Goal: Task Accomplishment & Management: Manage account settings

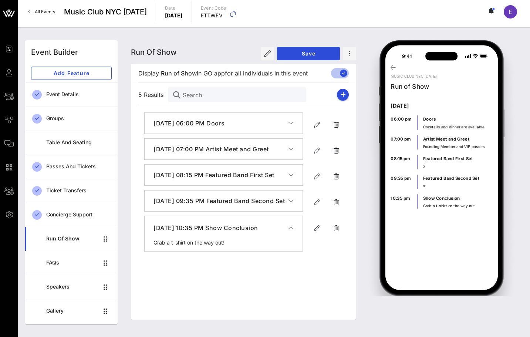
click at [42, 11] on span "All Events" at bounding box center [45, 12] width 20 height 6
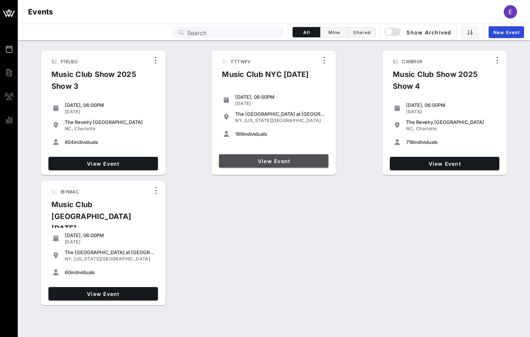
click at [241, 165] on link "View Event" at bounding box center [274, 160] width 110 height 13
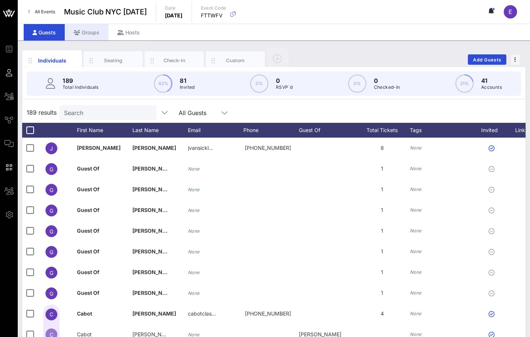
click at [84, 30] on div "Groups" at bounding box center [87, 32] width 44 height 17
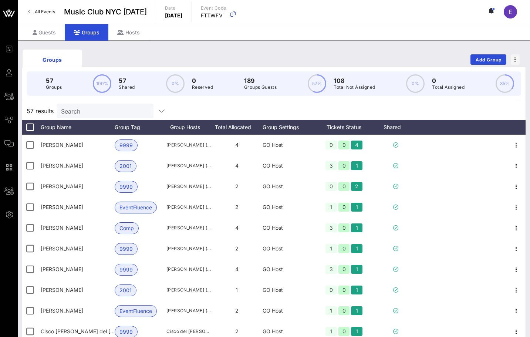
click at [44, 8] on link "All Events" at bounding box center [42, 12] width 36 height 12
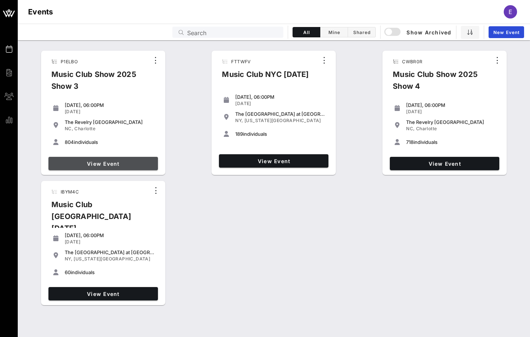
click at [124, 161] on span "View Event" at bounding box center [103, 164] width 104 height 6
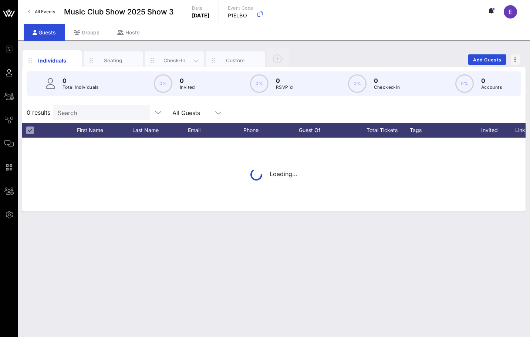
click at [184, 63] on div "Check-In" at bounding box center [174, 60] width 33 height 7
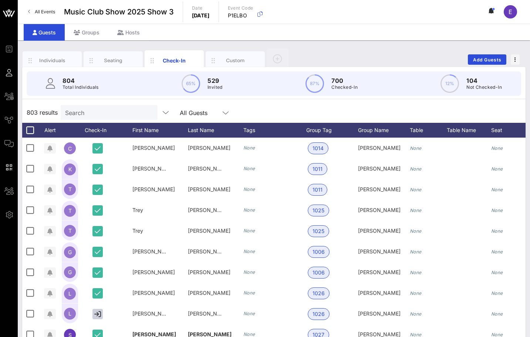
click at [111, 111] on input "Search" at bounding box center [108, 113] width 87 height 10
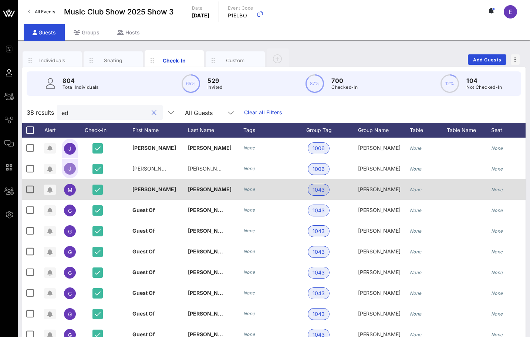
type input "ed"
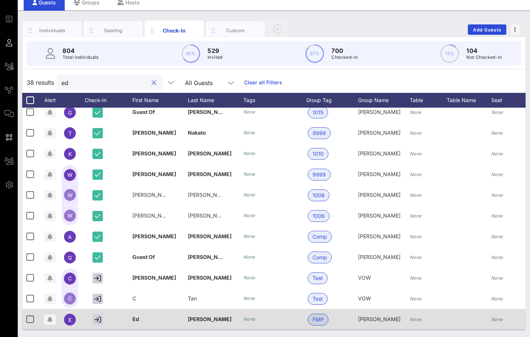
scroll to position [0, 21]
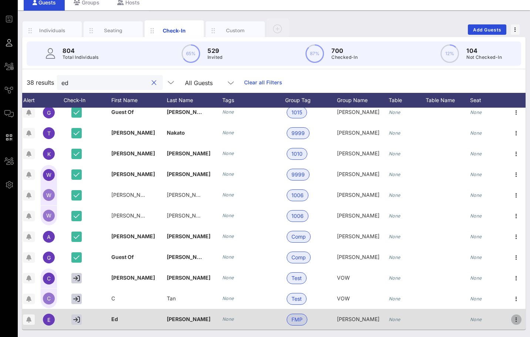
click at [516, 317] on icon "button" at bounding box center [516, 319] width 9 height 9
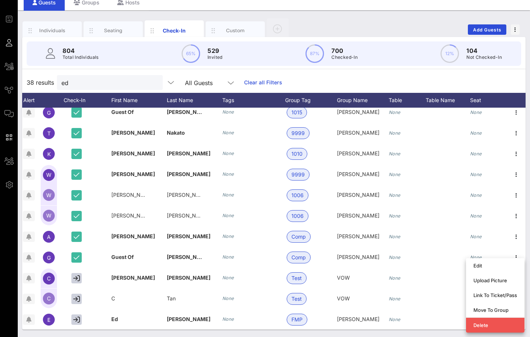
click at [382, 85] on div "38 results ed All Guests Clear all Filters" at bounding box center [274, 82] width 504 height 21
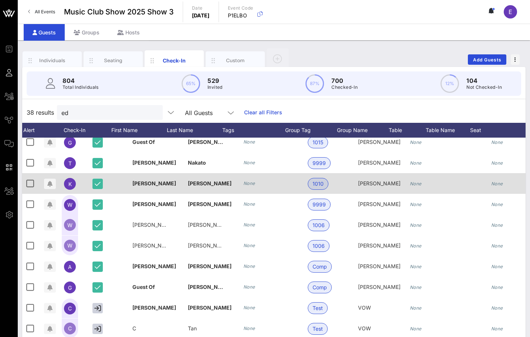
scroll to position [0, 0]
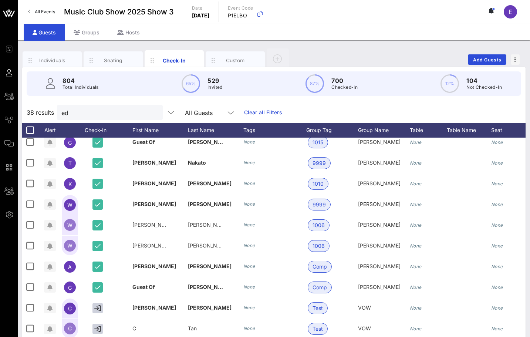
click at [53, 7] on link "All Events" at bounding box center [42, 12] width 36 height 12
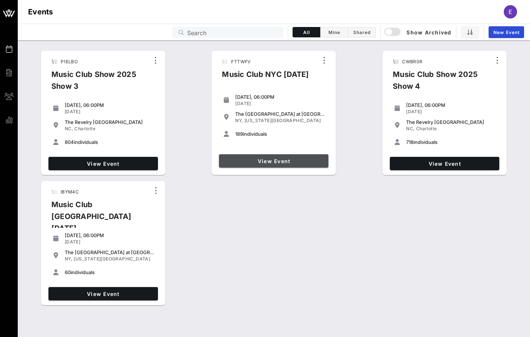
click at [256, 161] on span "View Event" at bounding box center [274, 161] width 104 height 6
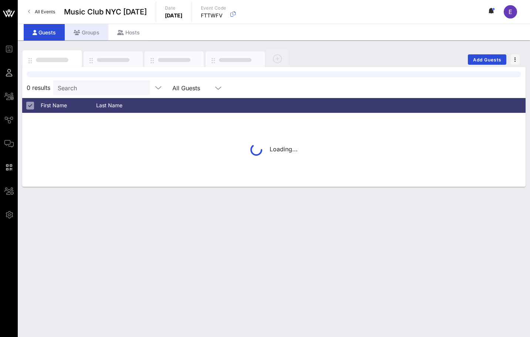
click at [99, 39] on div "Groups" at bounding box center [87, 32] width 44 height 17
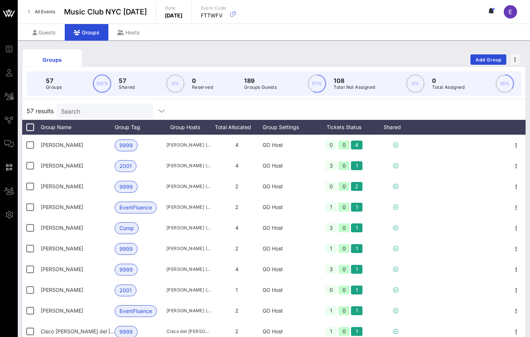
click at [101, 105] on div "Search" at bounding box center [104, 111] width 87 height 15
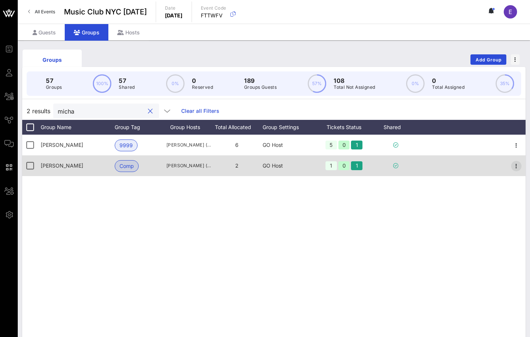
type input "micha"
click at [517, 164] on icon "button" at bounding box center [516, 166] width 9 height 9
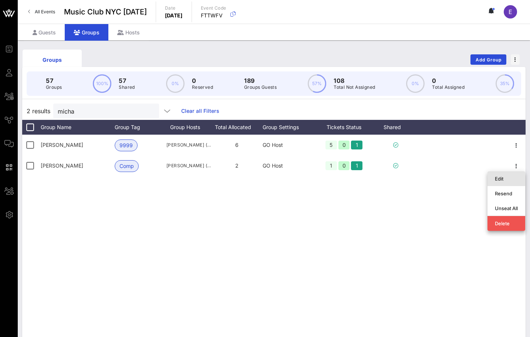
click at [511, 174] on div "Edit" at bounding box center [506, 179] width 23 height 12
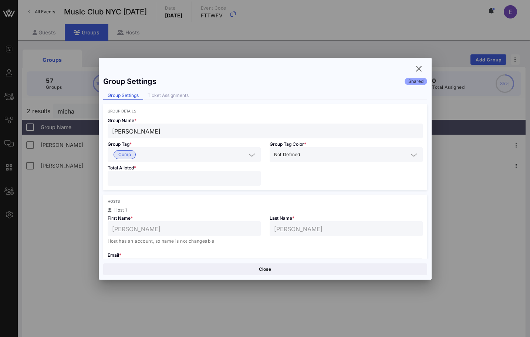
click at [253, 177] on input "*" at bounding box center [184, 179] width 144 height 10
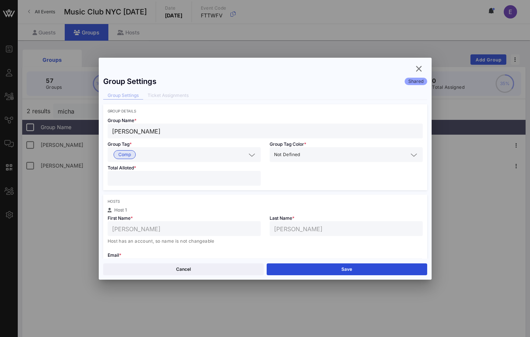
click at [253, 177] on input "*" at bounding box center [184, 179] width 144 height 10
type input "*"
click at [253, 177] on input "*" at bounding box center [184, 179] width 144 height 10
click at [298, 272] on button "Save" at bounding box center [347, 270] width 161 height 12
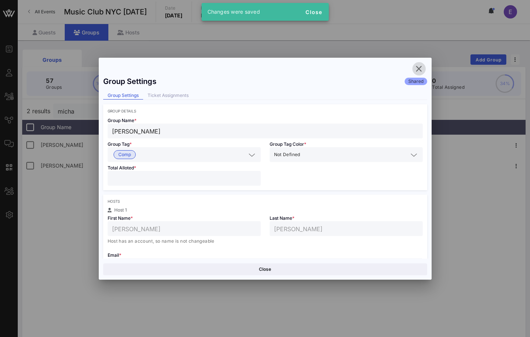
click at [423, 67] on icon "button" at bounding box center [419, 68] width 9 height 9
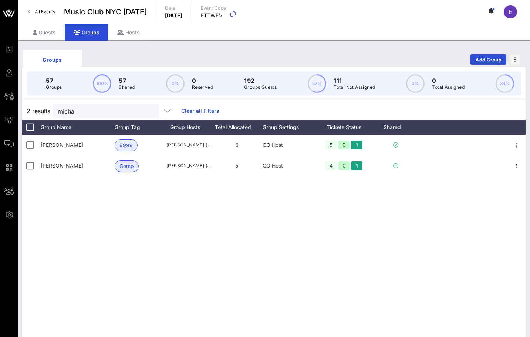
click at [49, 14] on link "All Events" at bounding box center [42, 12] width 36 height 12
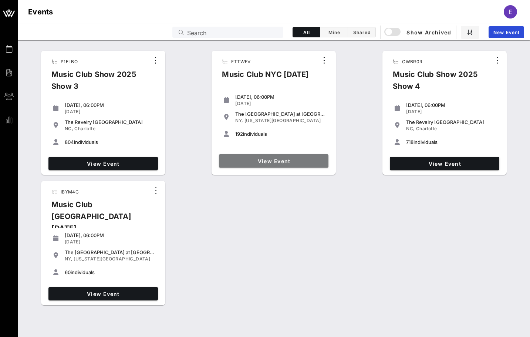
click at [278, 160] on span "View Event" at bounding box center [274, 161] width 104 height 6
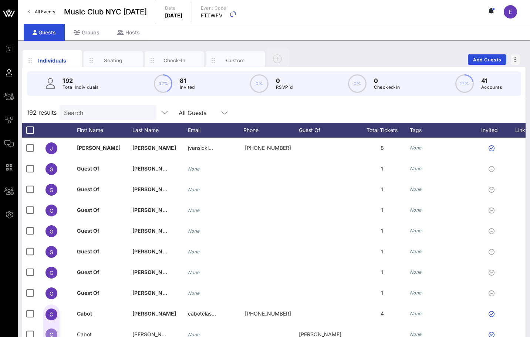
click at [79, 112] on input "Search" at bounding box center [107, 113] width 87 height 10
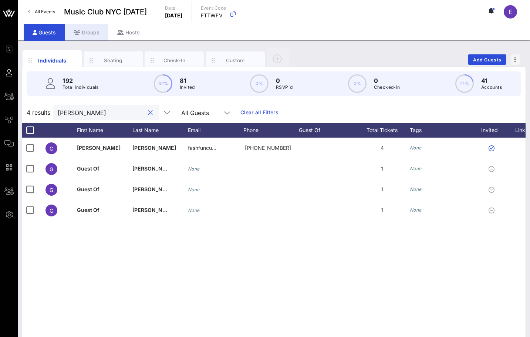
type input "[PERSON_NAME]"
click at [91, 36] on div "Groups" at bounding box center [87, 32] width 44 height 17
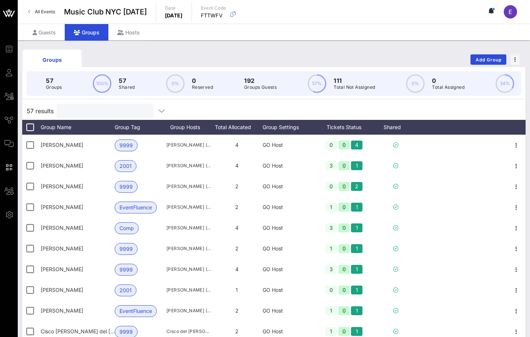
click at [116, 110] on input "text" at bounding box center [104, 111] width 87 height 10
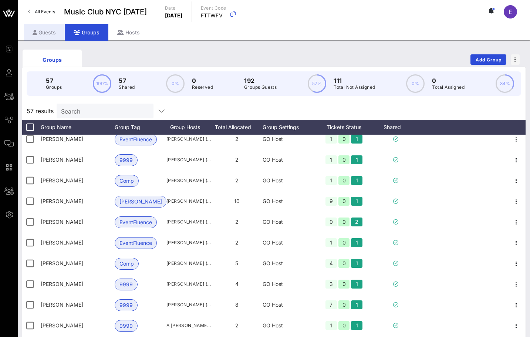
click at [39, 40] on div "Guests" at bounding box center [44, 32] width 41 height 17
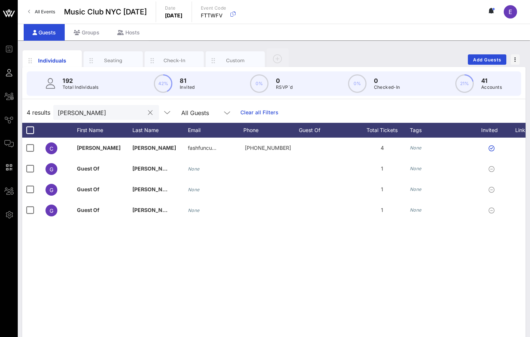
click at [95, 116] on input "[PERSON_NAME]" at bounding box center [101, 113] width 87 height 10
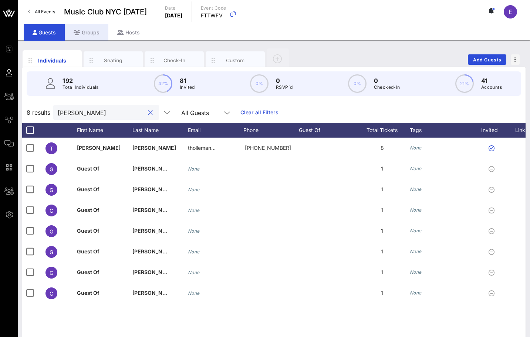
type input "[PERSON_NAME]"
click at [92, 27] on div "Groups" at bounding box center [87, 32] width 44 height 17
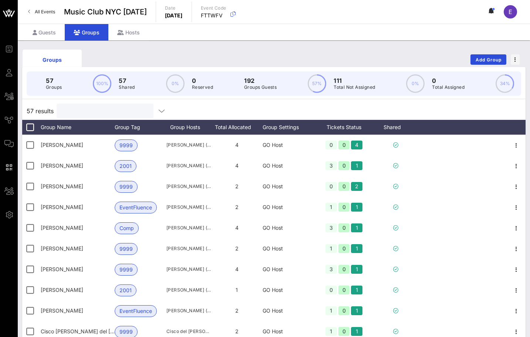
click at [104, 109] on input "text" at bounding box center [104, 111] width 87 height 10
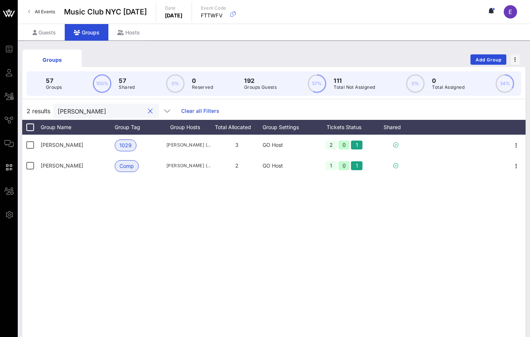
type input "[PERSON_NAME]"
click at [54, 15] on link "All Events" at bounding box center [42, 12] width 36 height 12
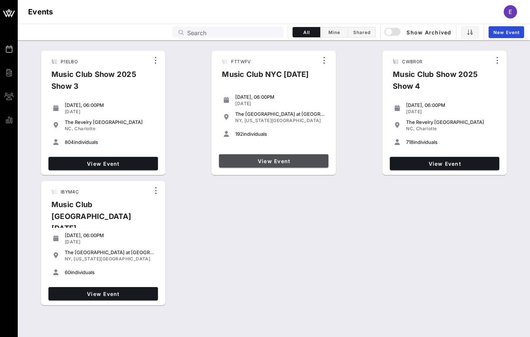
click at [264, 154] on link "View Event" at bounding box center [274, 160] width 110 height 13
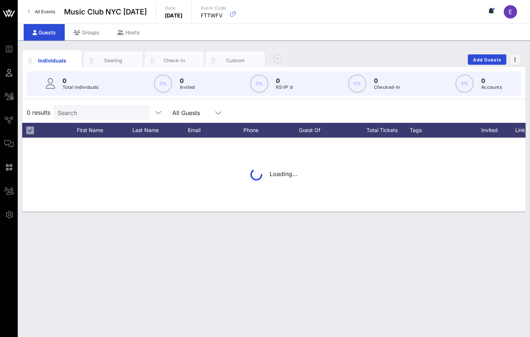
click at [90, 88] on p "Total Individuals" at bounding box center [81, 87] width 36 height 7
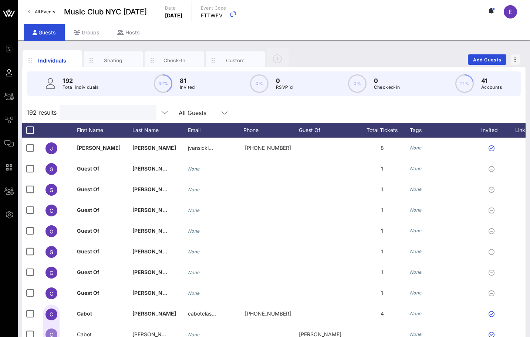
click at [87, 109] on input "text" at bounding box center [107, 113] width 87 height 10
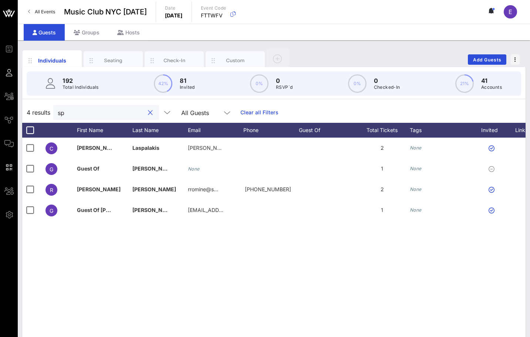
type input "s"
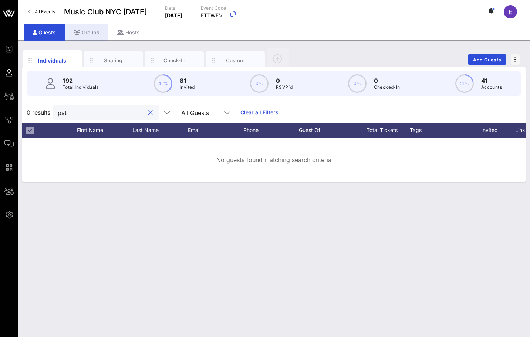
type input "pat"
click at [82, 31] on div "Groups" at bounding box center [87, 32] width 44 height 17
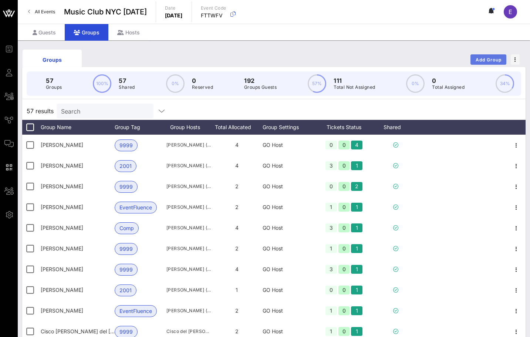
click at [479, 60] on span "Add Group" at bounding box center [489, 60] width 27 height 6
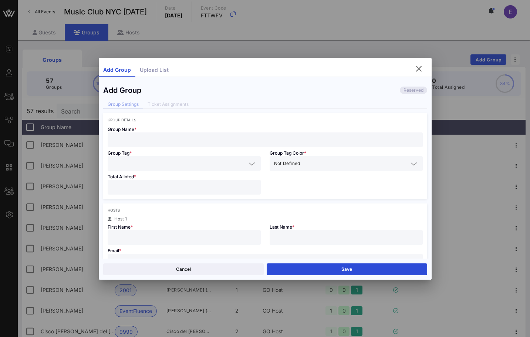
click at [349, 137] on input "text" at bounding box center [265, 140] width 306 height 10
type input "[PERSON_NAME]"
click at [197, 157] on div at bounding box center [184, 163] width 144 height 15
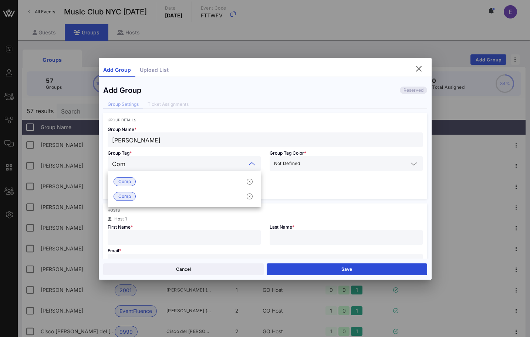
type input "Comp"
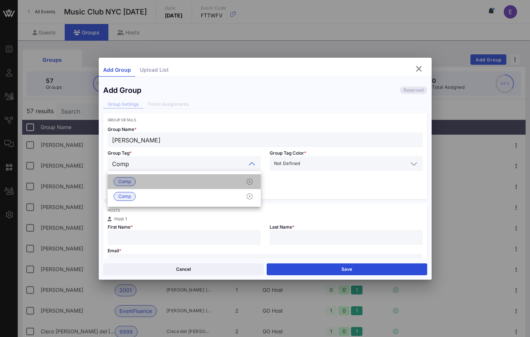
click at [177, 182] on div "Comp" at bounding box center [184, 181] width 153 height 15
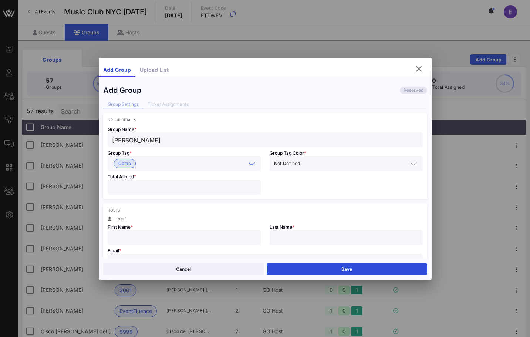
click at [173, 185] on input "number" at bounding box center [184, 187] width 144 height 10
click at [168, 170] on div "Comp" at bounding box center [184, 163] width 144 height 15
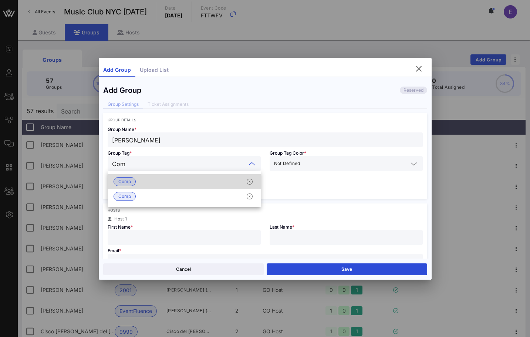
type input "Comp"
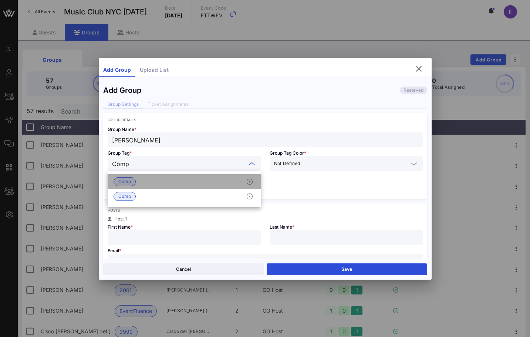
click at [160, 184] on div "Comp" at bounding box center [184, 181] width 153 height 15
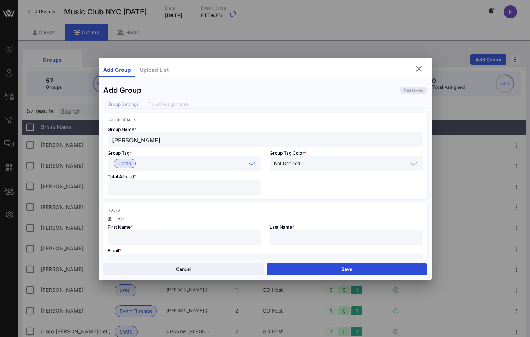
click at [160, 187] on input "number" at bounding box center [184, 187] width 144 height 10
type input "*"
click at [150, 238] on input "text" at bounding box center [184, 238] width 144 height 10
type input "Pat"
type input "Golden"
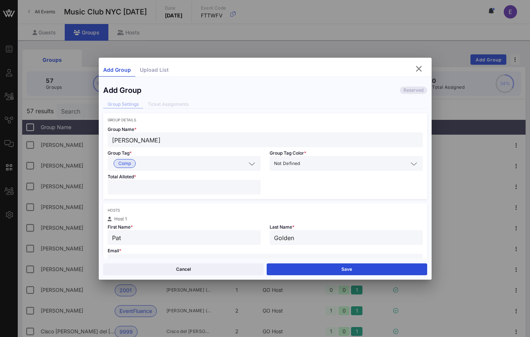
click at [133, 144] on input "[PERSON_NAME]" at bounding box center [265, 140] width 306 height 10
click at [131, 140] on input "[PERSON_NAME]" at bounding box center [265, 140] width 306 height 10
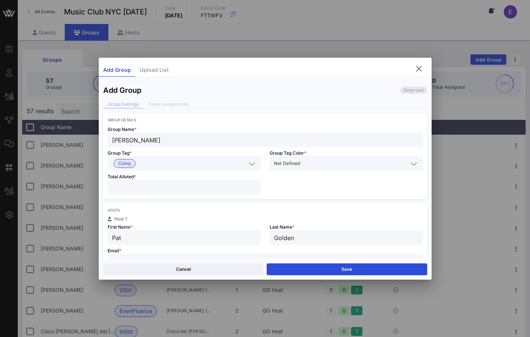
click at [131, 140] on input "[PERSON_NAME]" at bounding box center [265, 140] width 306 height 10
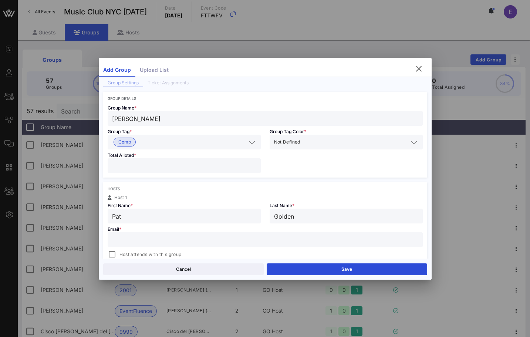
scroll to position [33, 0]
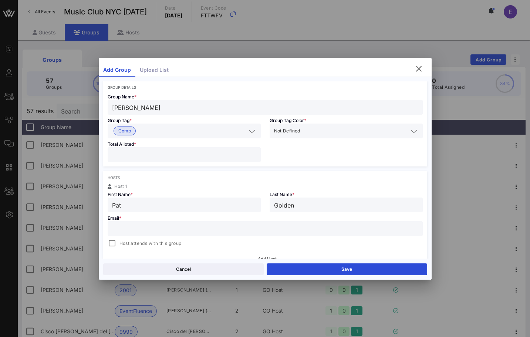
click at [130, 223] on div at bounding box center [265, 228] width 306 height 15
